Goal: Task Accomplishment & Management: Use online tool/utility

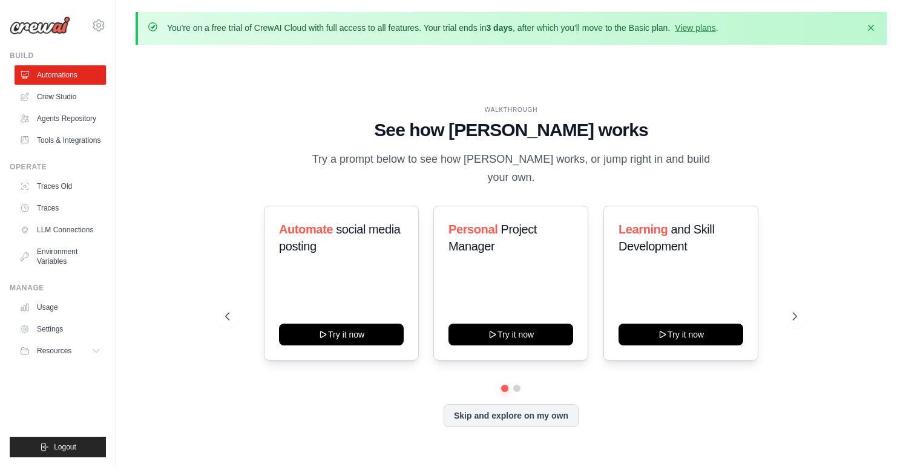
scroll to position [42, 0]
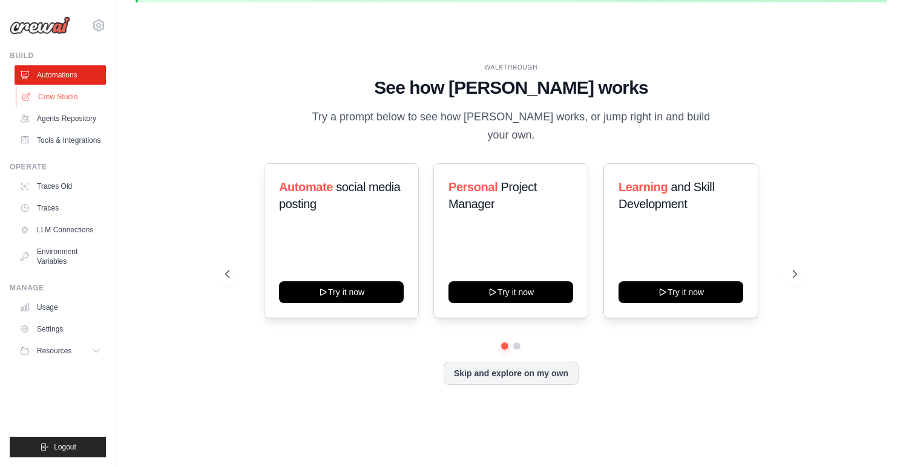
click at [68, 98] on link "Crew Studio" at bounding box center [61, 96] width 91 height 19
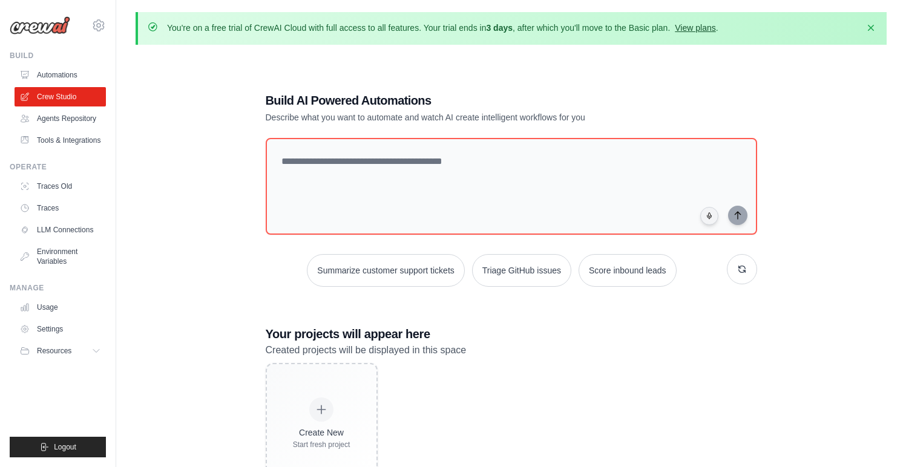
click at [676, 24] on link "View plans" at bounding box center [695, 28] width 41 height 10
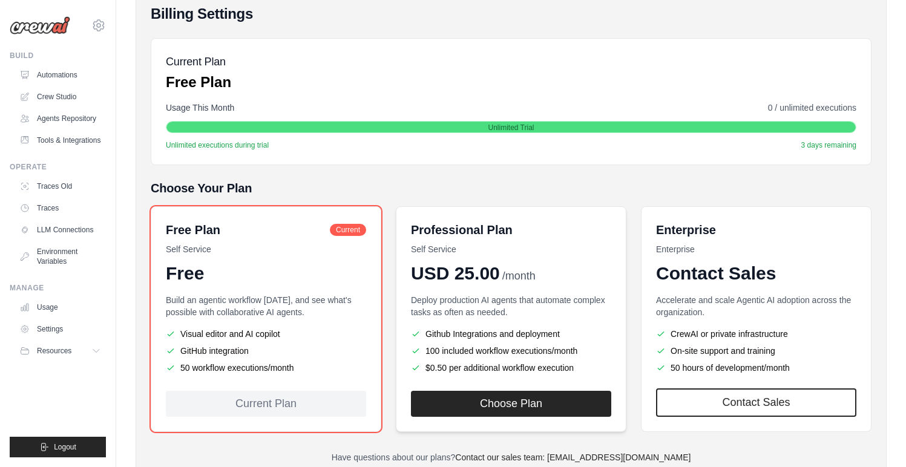
scroll to position [187, 0]
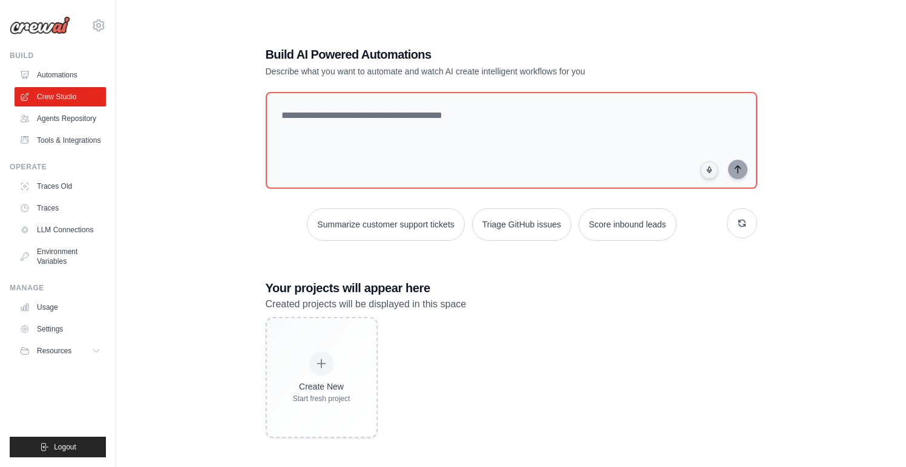
scroll to position [67, 0]
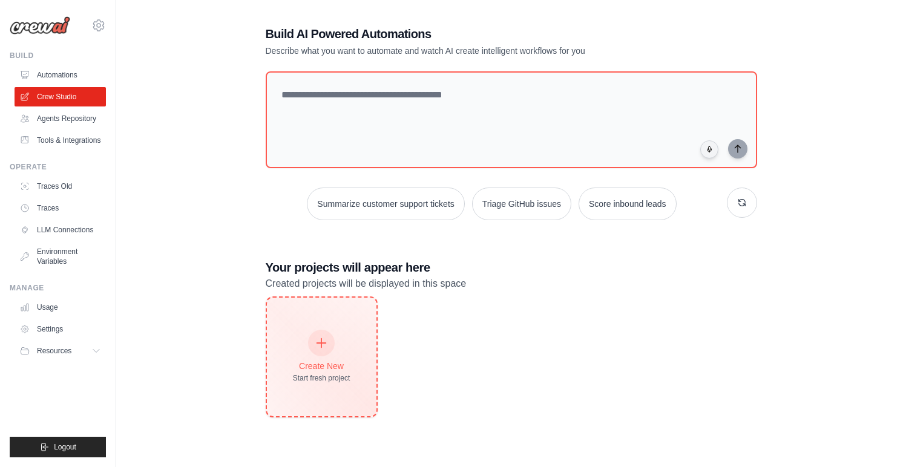
click at [352, 372] on div "Create New Start fresh project" at bounding box center [322, 357] width 110 height 119
click at [334, 352] on div "Create New Start fresh project" at bounding box center [322, 357] width 58 height 52
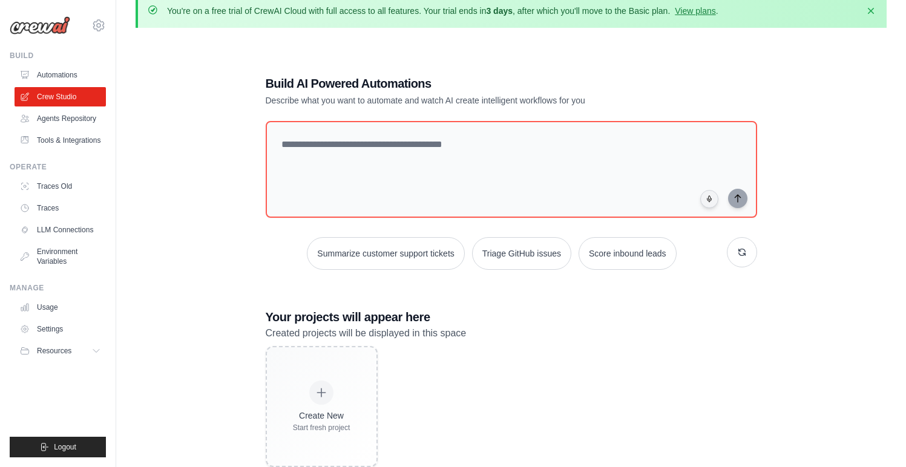
scroll to position [18, 0]
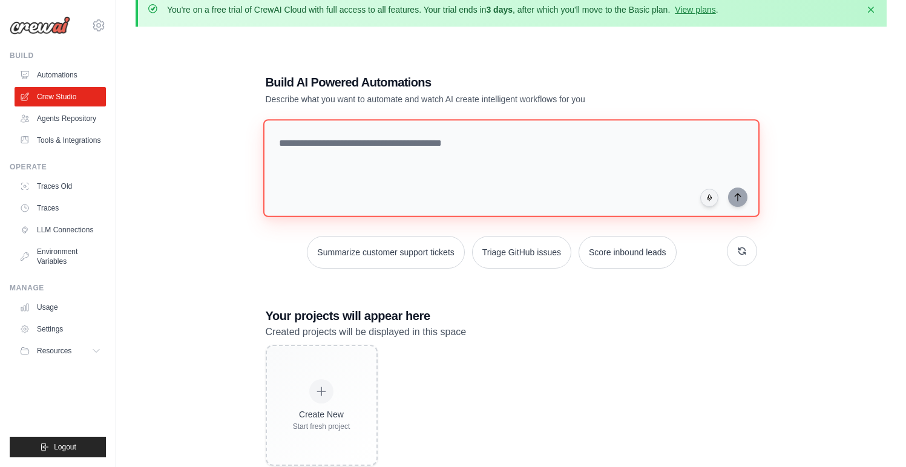
click at [439, 182] on textarea at bounding box center [511, 168] width 496 height 98
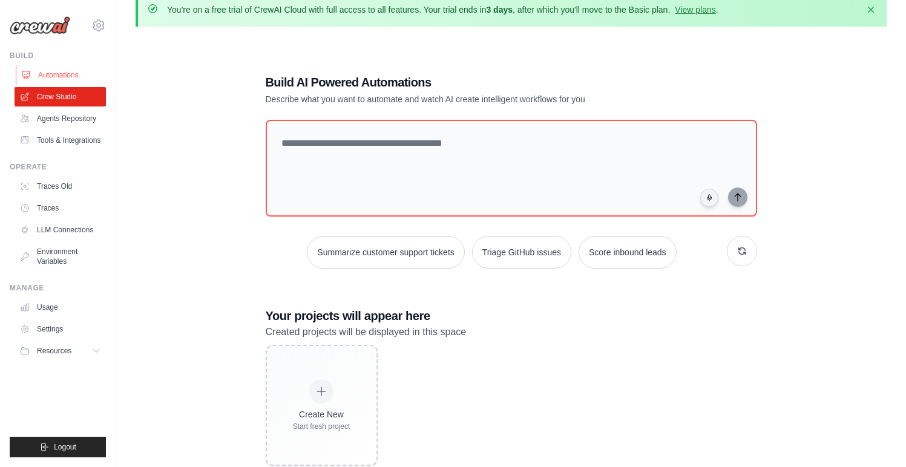
click at [71, 75] on link "Automations" at bounding box center [61, 74] width 91 height 19
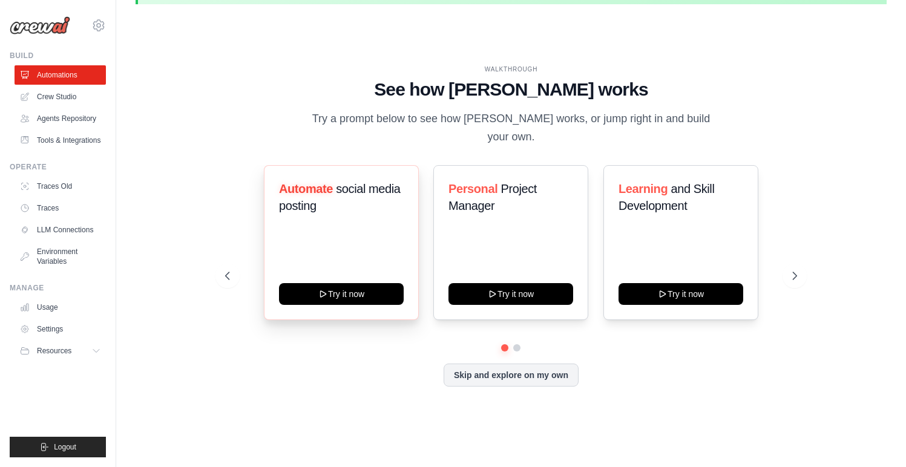
scroll to position [42, 0]
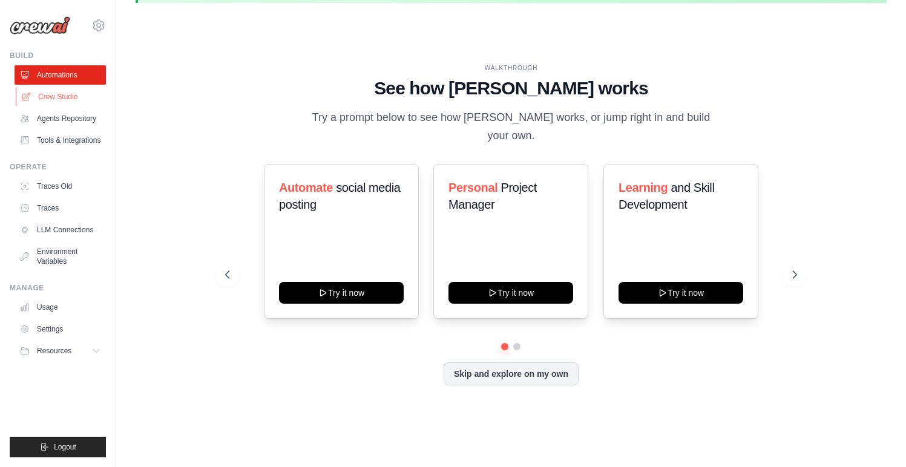
click at [73, 96] on link "Crew Studio" at bounding box center [61, 96] width 91 height 19
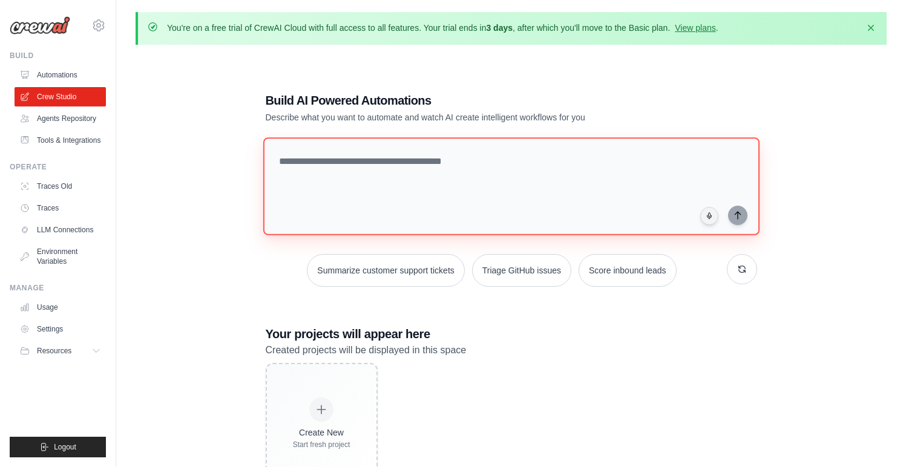
click at [339, 182] on textarea at bounding box center [511, 186] width 496 height 98
type textarea "*"
click at [606, 176] on textarea "**********" at bounding box center [513, 186] width 501 height 99
type textarea "**********"
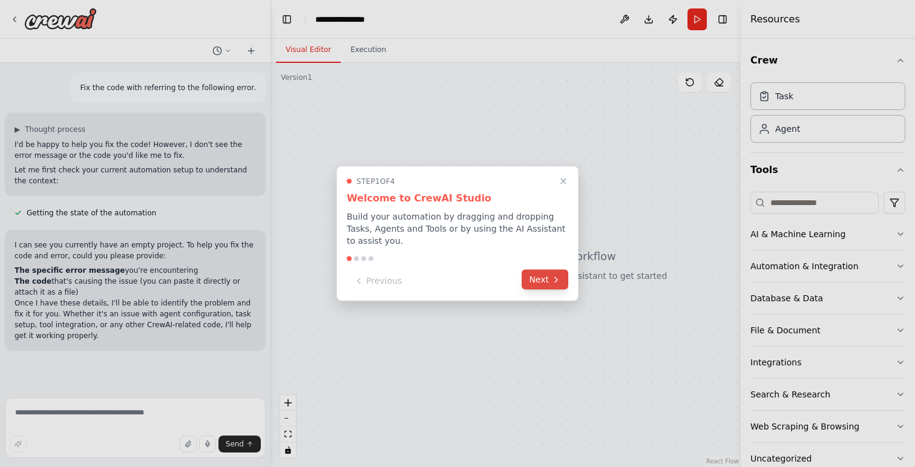
click at [544, 280] on button "Next" at bounding box center [545, 280] width 47 height 20
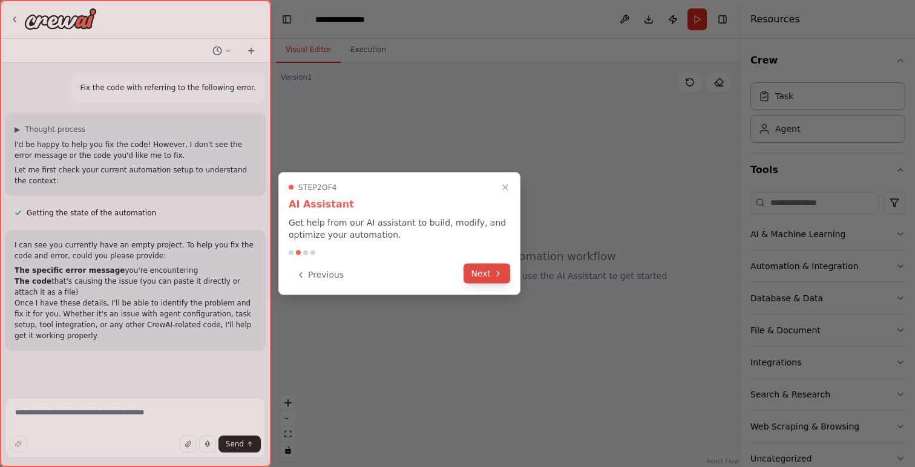
click at [492, 269] on button "Next" at bounding box center [487, 274] width 47 height 20
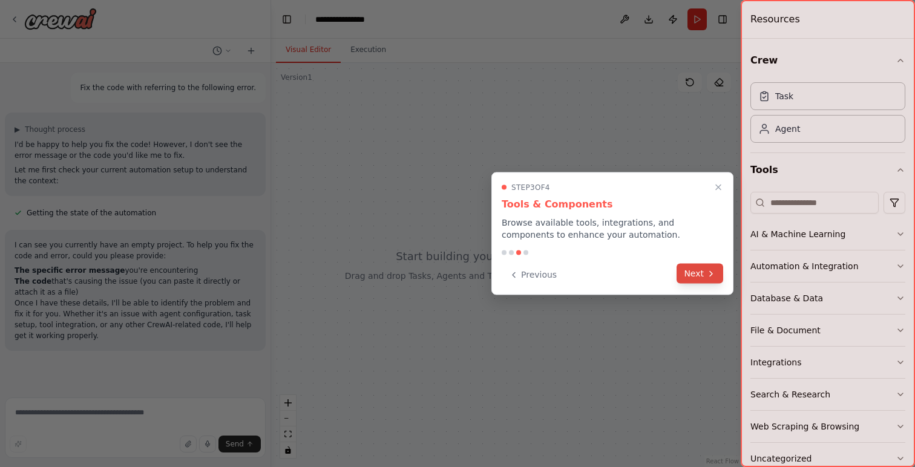
click at [689, 277] on button "Next" at bounding box center [700, 274] width 47 height 20
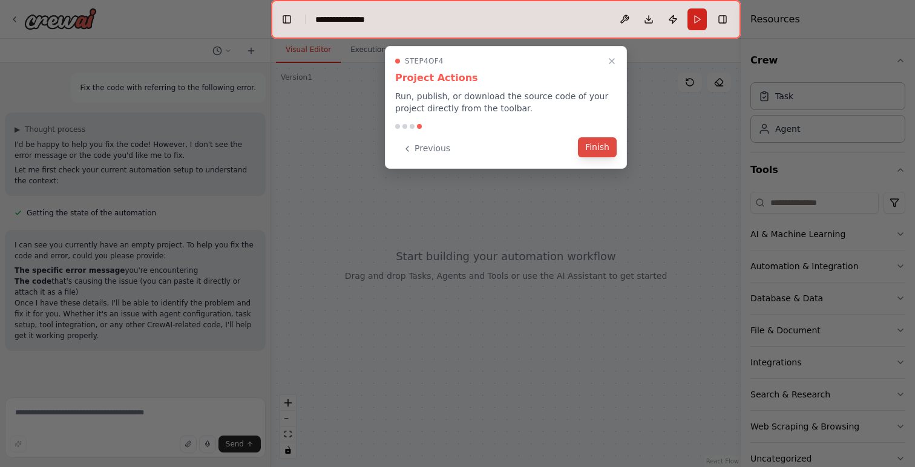
click at [603, 156] on button "Finish" at bounding box center [597, 147] width 39 height 20
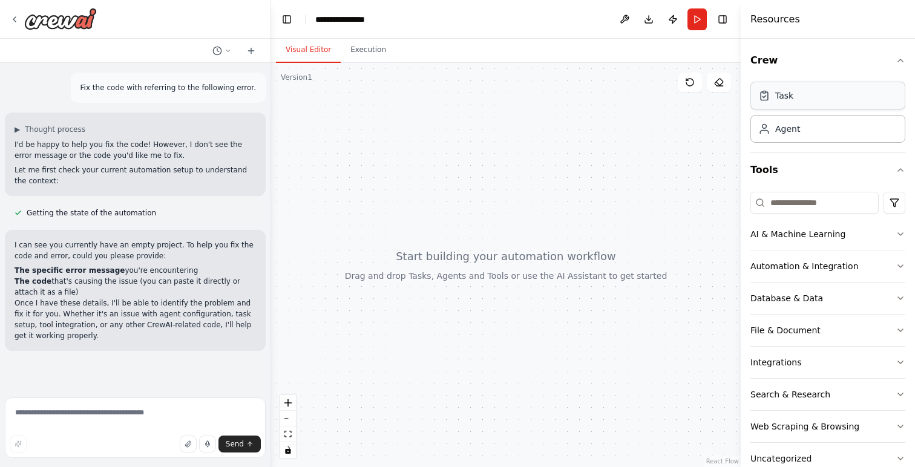
click at [850, 100] on div "Task" at bounding box center [828, 96] width 155 height 28
click at [823, 136] on div "Agent" at bounding box center [828, 128] width 155 height 28
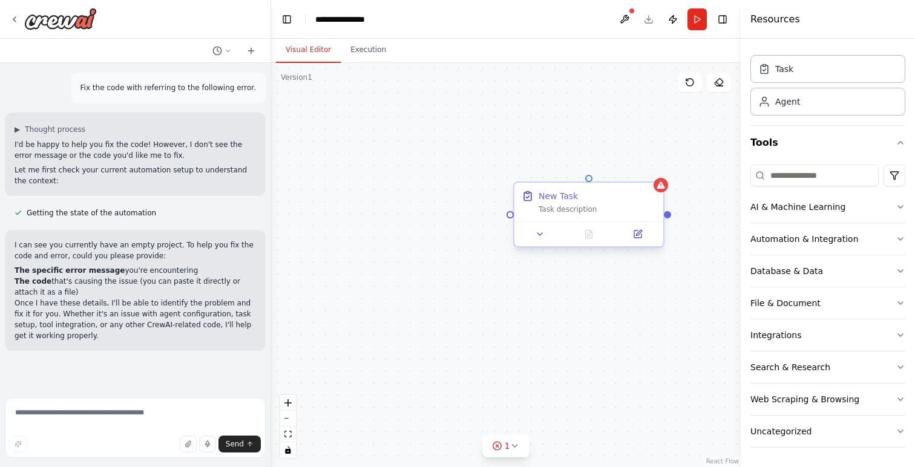
click at [587, 179] on div at bounding box center [588, 178] width 7 height 7
click at [654, 171] on icon at bounding box center [654, 172] width 5 height 7
click at [652, 171] on icon at bounding box center [654, 172] width 5 height 7
click at [652, 171] on icon at bounding box center [654, 171] width 7 height 7
click at [627, 177] on button "Confirm" at bounding box center [620, 172] width 43 height 15
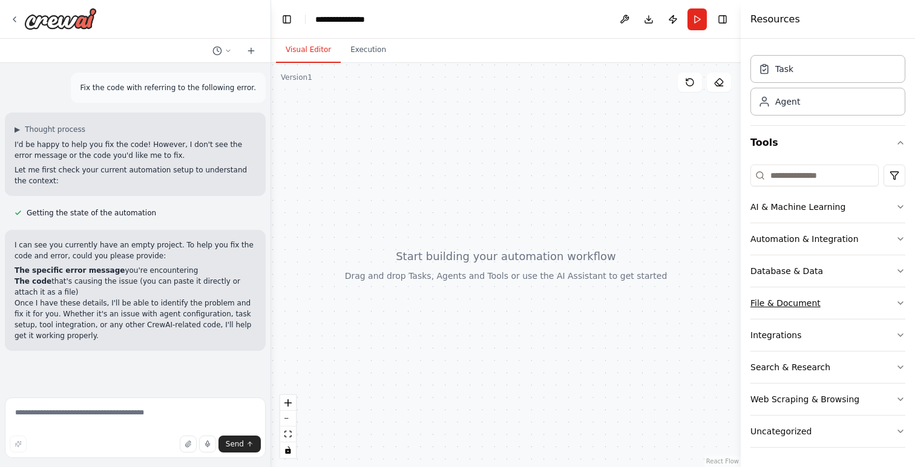
click at [884, 303] on button "File & Document" at bounding box center [828, 303] width 155 height 31
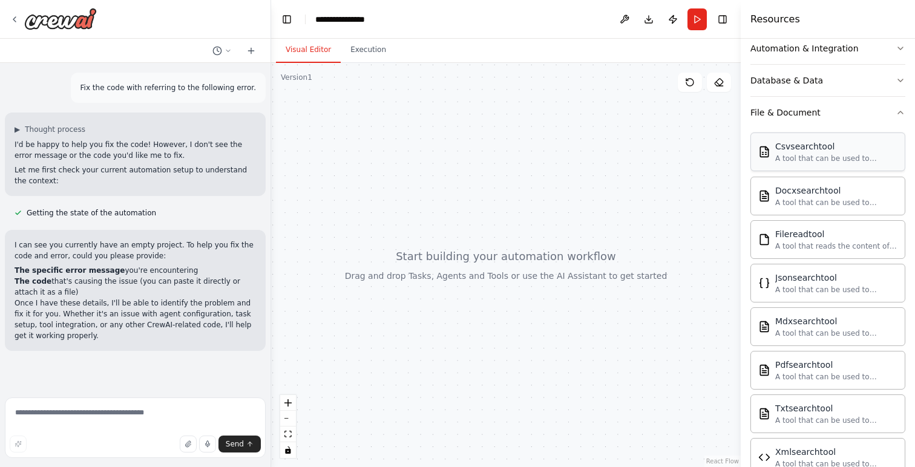
scroll to position [169, 0]
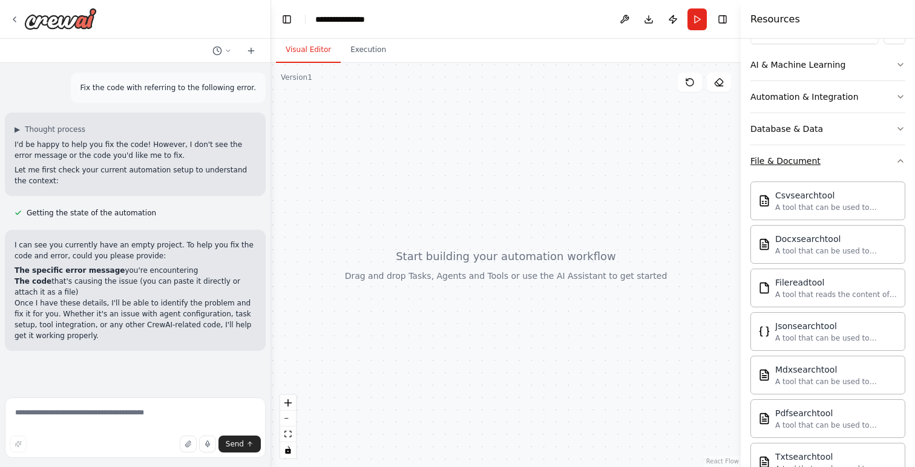
click at [896, 165] on icon "button" at bounding box center [901, 161] width 10 height 10
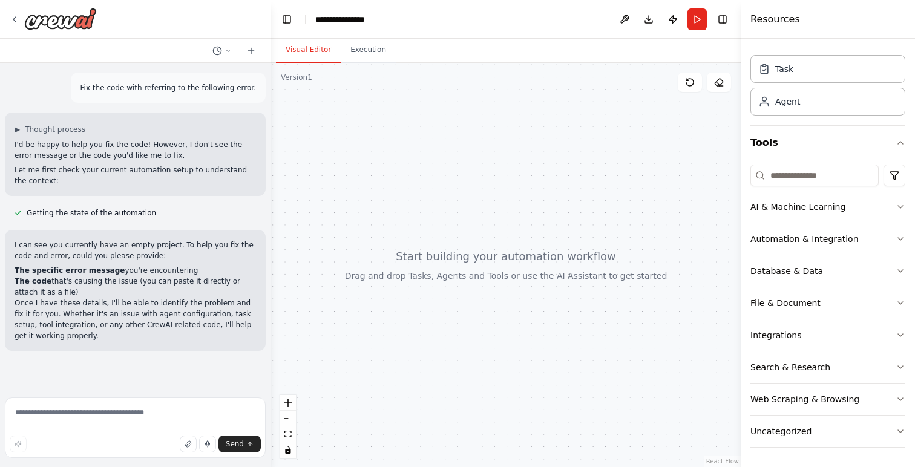
click at [896, 370] on icon "button" at bounding box center [901, 368] width 10 height 10
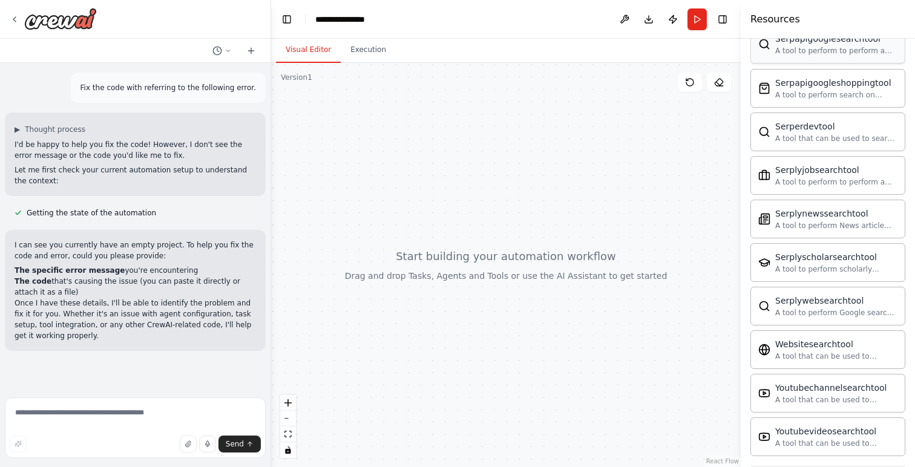
scroll to position [647, 0]
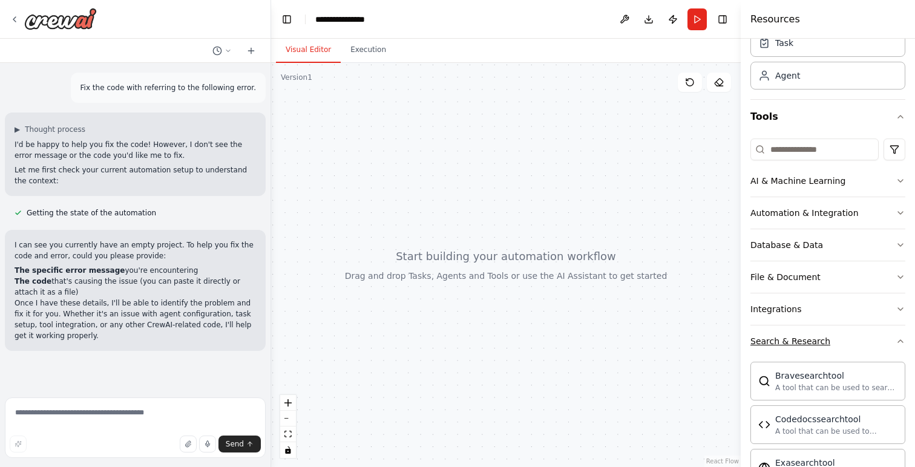
click at [896, 340] on icon "button" at bounding box center [901, 342] width 10 height 10
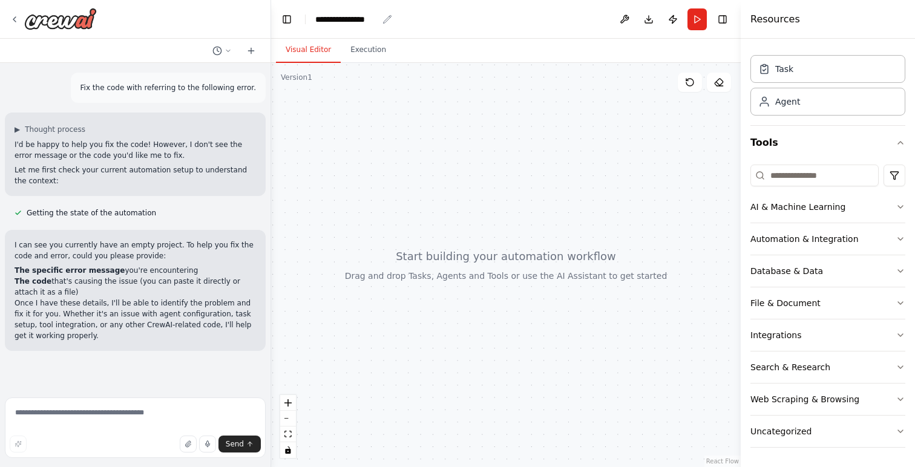
click at [364, 20] on div "**********" at bounding box center [346, 19] width 62 height 12
click at [364, 20] on div "**********" at bounding box center [360, 19] width 91 height 12
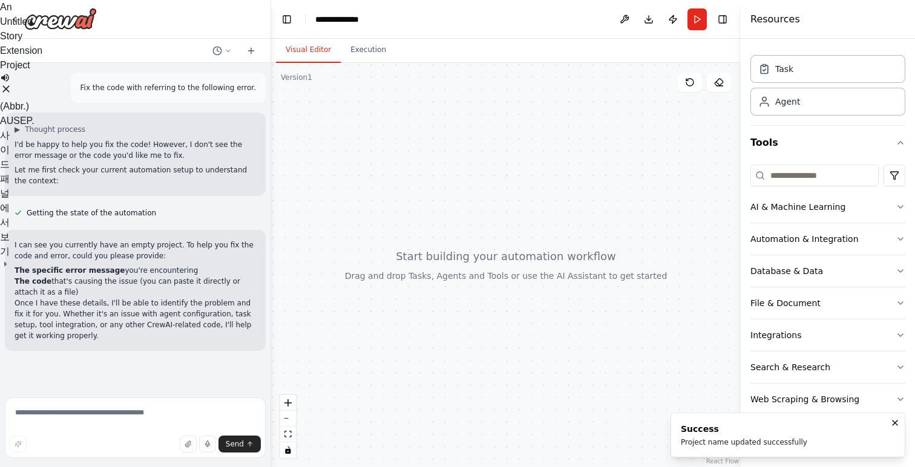
click at [10, 85] on icon at bounding box center [5, 88] width 7 height 7
click at [372, 57] on button "Execution" at bounding box center [368, 50] width 55 height 25
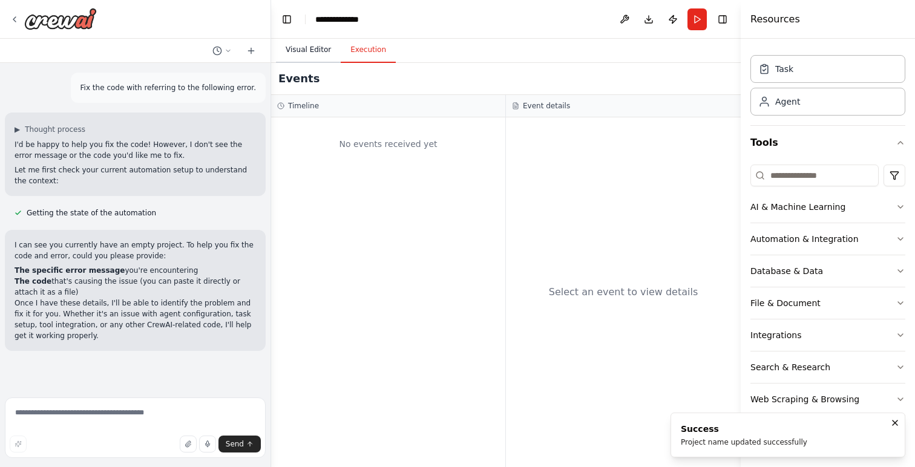
click at [317, 55] on button "Visual Editor" at bounding box center [308, 50] width 65 height 25
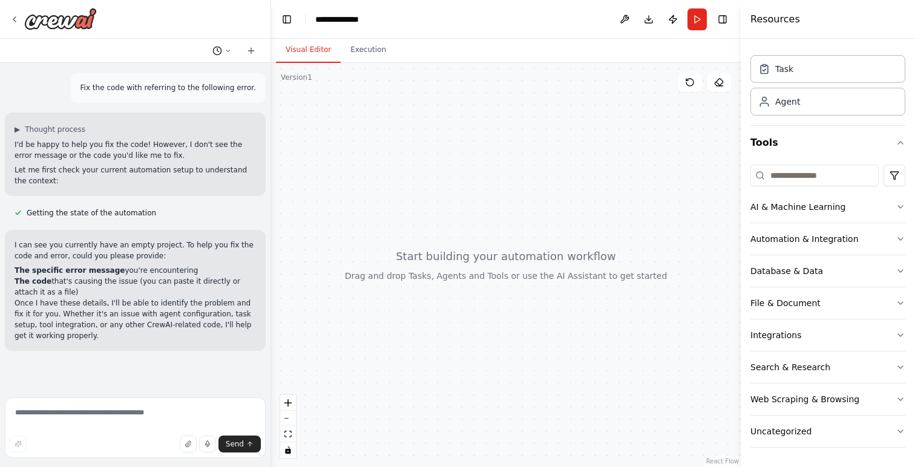
click at [228, 51] on icon at bounding box center [228, 51] width 4 height 2
click at [381, 168] on div at bounding box center [506, 265] width 470 height 404
click at [419, 153] on div at bounding box center [506, 265] width 470 height 404
click at [353, 53] on button "Execution" at bounding box center [368, 50] width 55 height 25
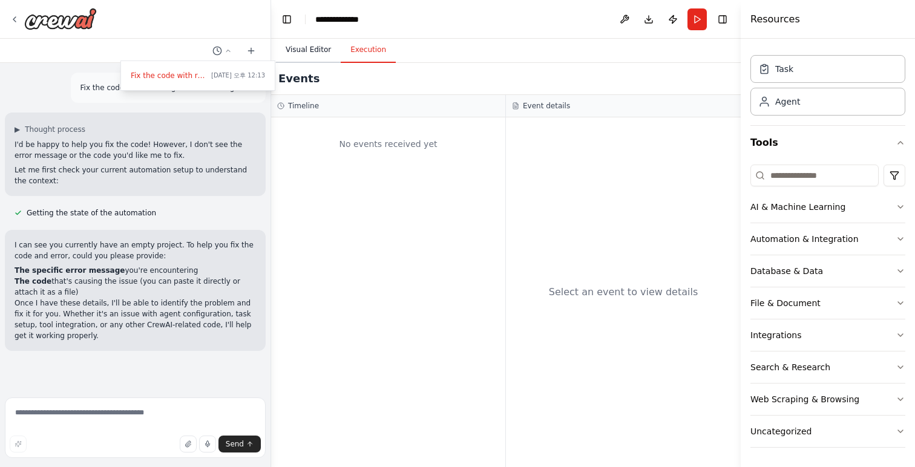
click at [327, 53] on button "Visual Editor" at bounding box center [308, 50] width 65 height 25
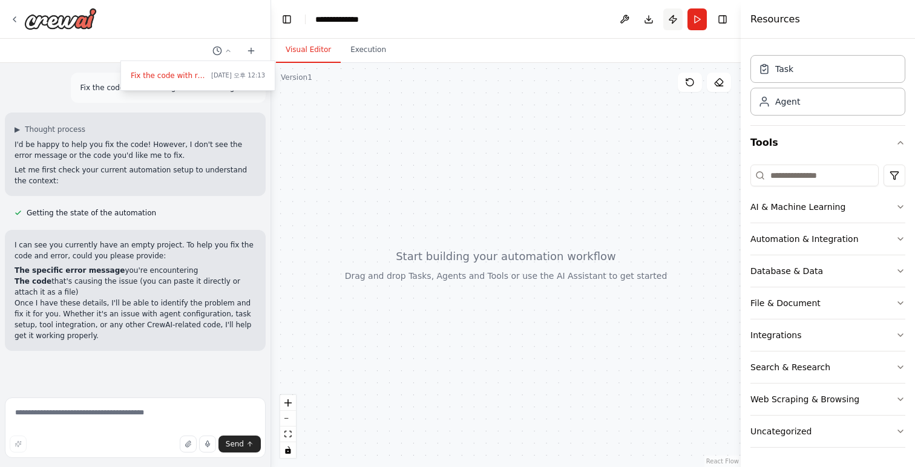
click at [676, 18] on button "Publish" at bounding box center [672, 19] width 19 height 22
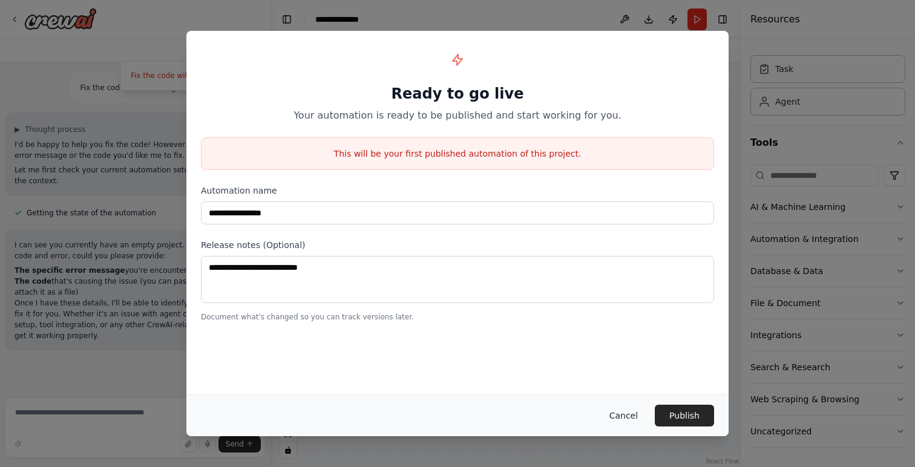
click at [629, 416] on button "Cancel" at bounding box center [624, 416] width 48 height 22
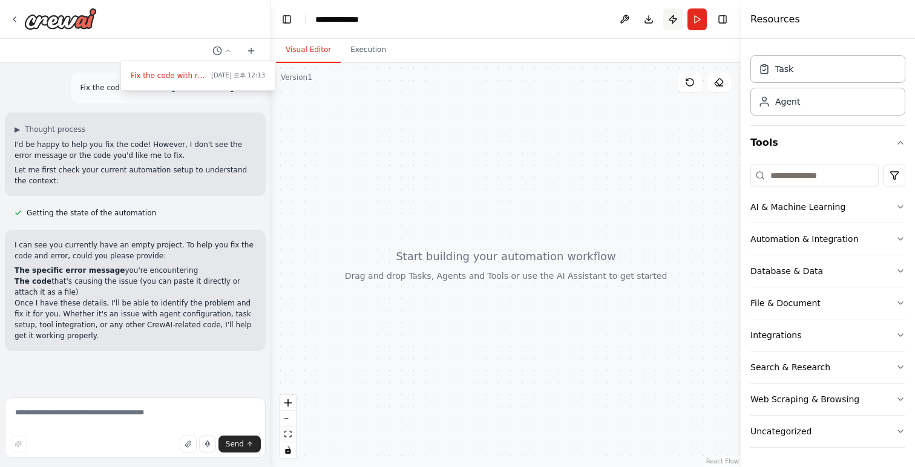
click at [672, 24] on button "Publish" at bounding box center [672, 19] width 19 height 22
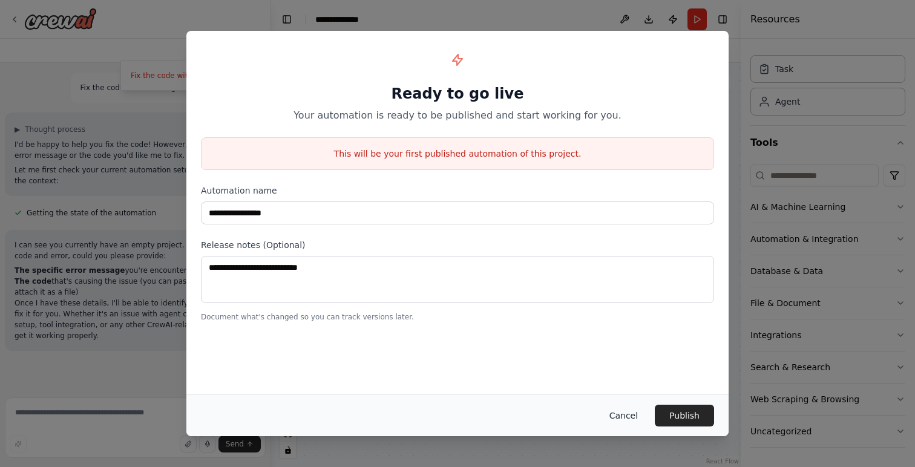
click at [636, 422] on button "Cancel" at bounding box center [624, 416] width 48 height 22
